Goal: Navigation & Orientation: Find specific page/section

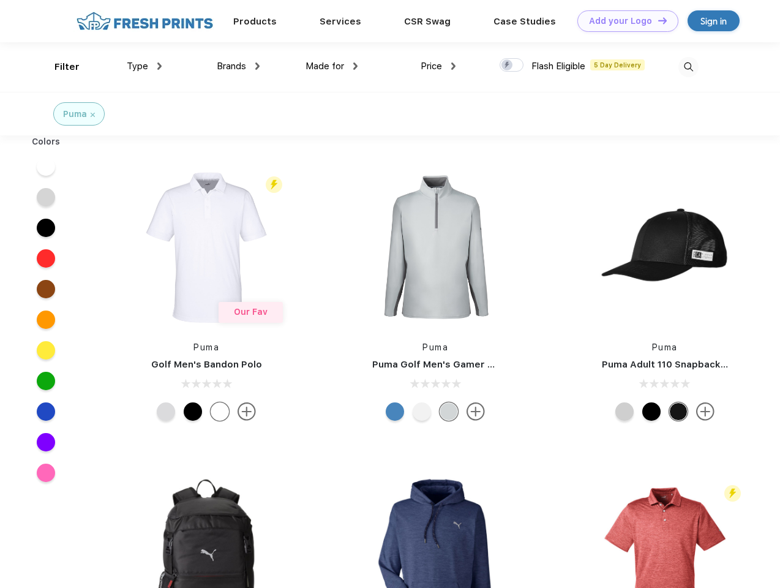
click at [623, 21] on link "Add your Logo Design Tool" at bounding box center [627, 20] width 101 height 21
click at [0, 0] on div "Design Tool" at bounding box center [0, 0] width 0 height 0
click at [657, 20] on link "Add your Logo Design Tool" at bounding box center [627, 20] width 101 height 21
click at [59, 67] on div "Filter" at bounding box center [66, 67] width 25 height 14
click at [145, 66] on span "Type" at bounding box center [137, 66] width 21 height 11
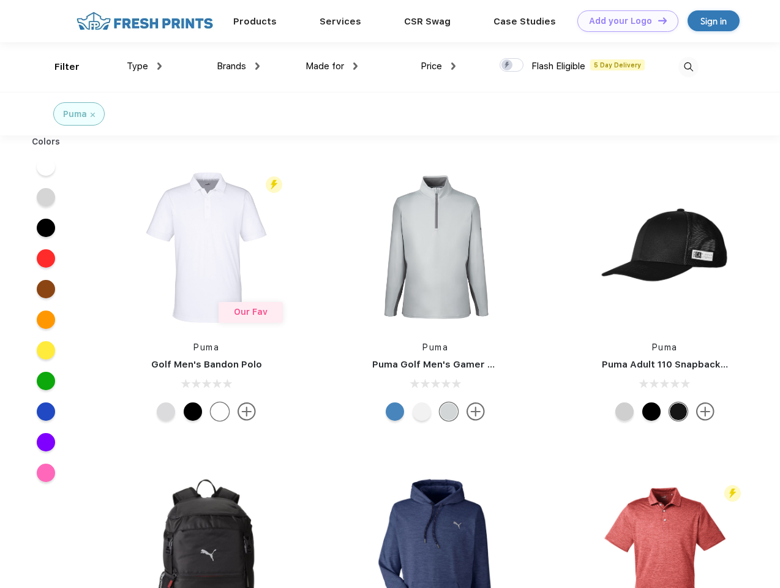
click at [238, 66] on span "Brands" at bounding box center [231, 66] width 29 height 11
click at [332, 66] on span "Made for" at bounding box center [325, 66] width 39 height 11
click at [438, 66] on span "Price" at bounding box center [431, 66] width 21 height 11
click at [512, 66] on div at bounding box center [512, 64] width 24 height 13
click at [508, 66] on input "checkbox" at bounding box center [504, 62] width 8 height 8
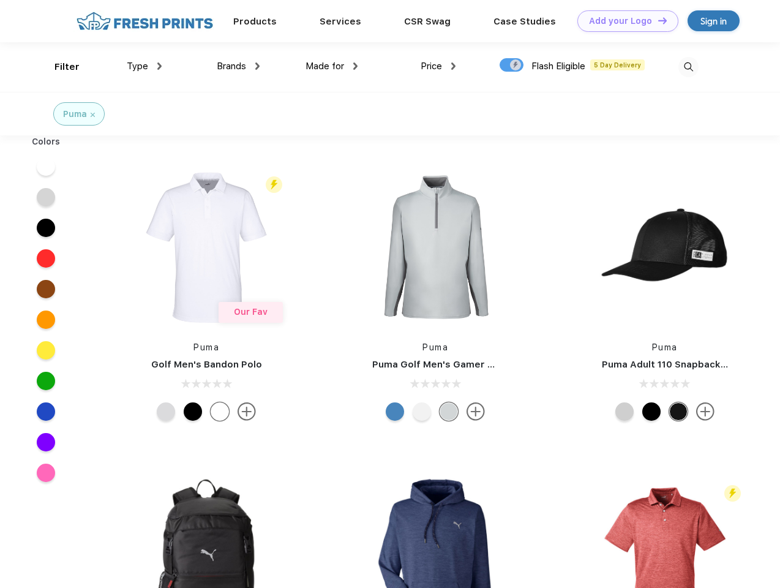
click at [688, 67] on img at bounding box center [688, 67] width 20 height 20
